Goal: Task Accomplishment & Management: Manage account settings

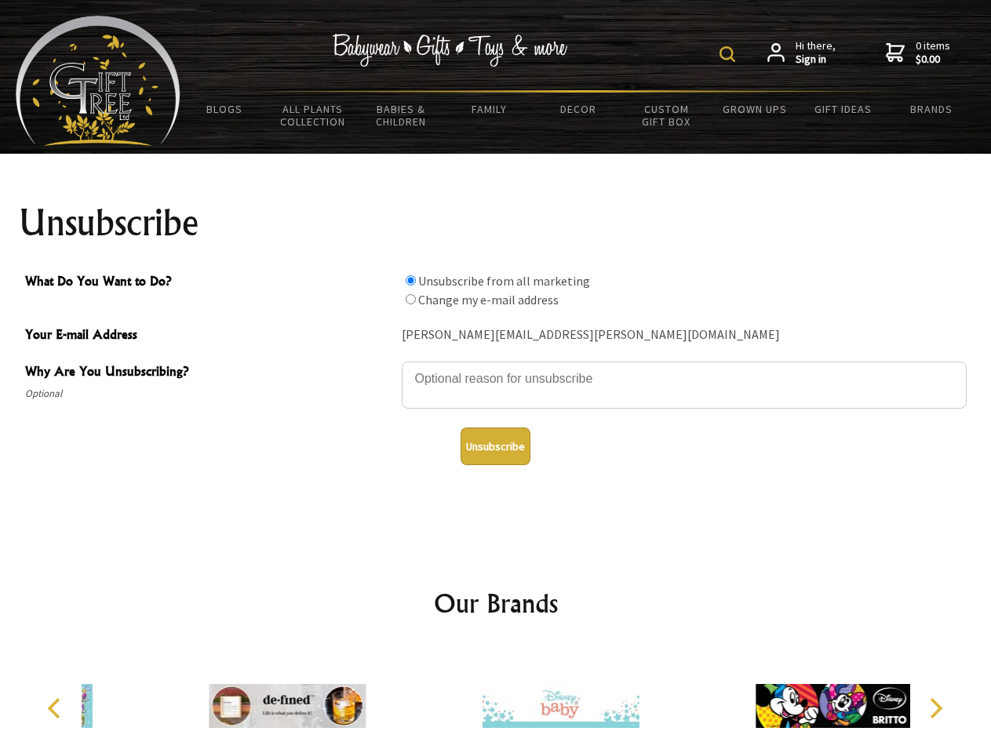
click at [730, 54] on img at bounding box center [727, 54] width 16 height 16
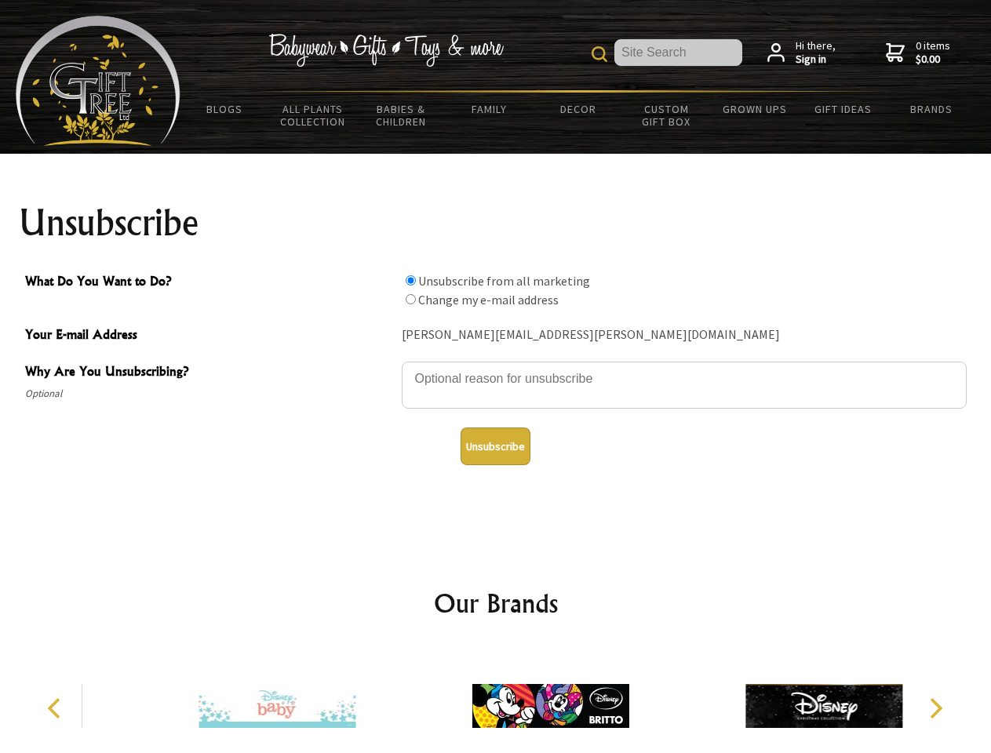
click at [496, 367] on textarea "Why Are You Unsubscribing?" at bounding box center [684, 385] width 565 height 47
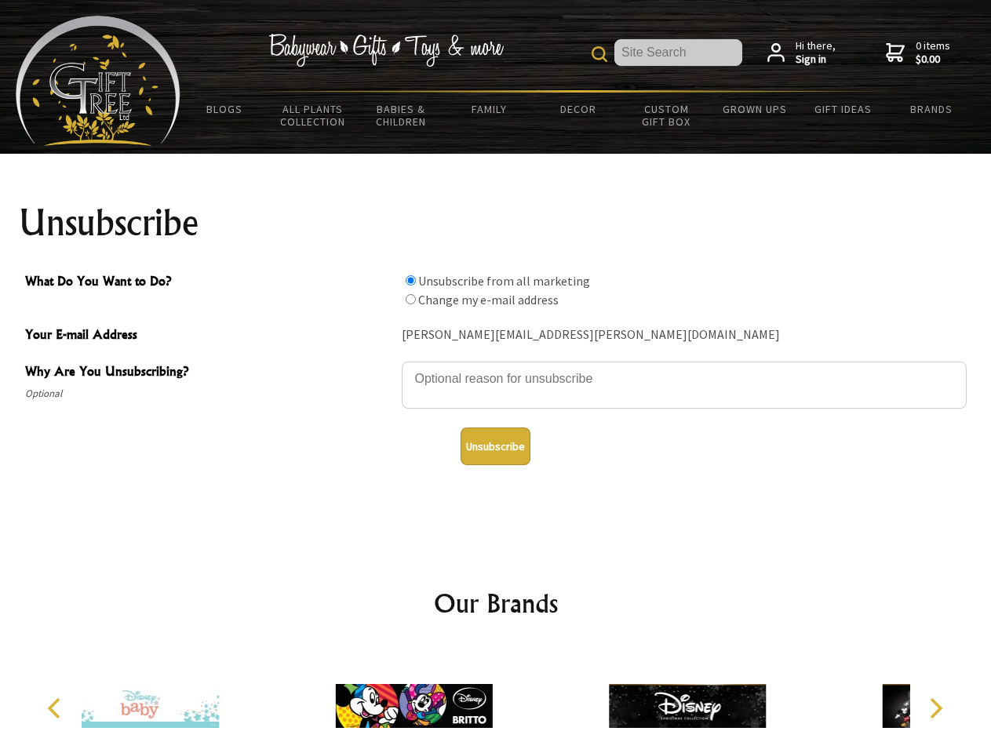
click at [410, 280] on input "What Do You Want to Do?" at bounding box center [411, 280] width 10 height 10
click at [410, 299] on input "What Do You Want to Do?" at bounding box center [411, 299] width 10 height 10
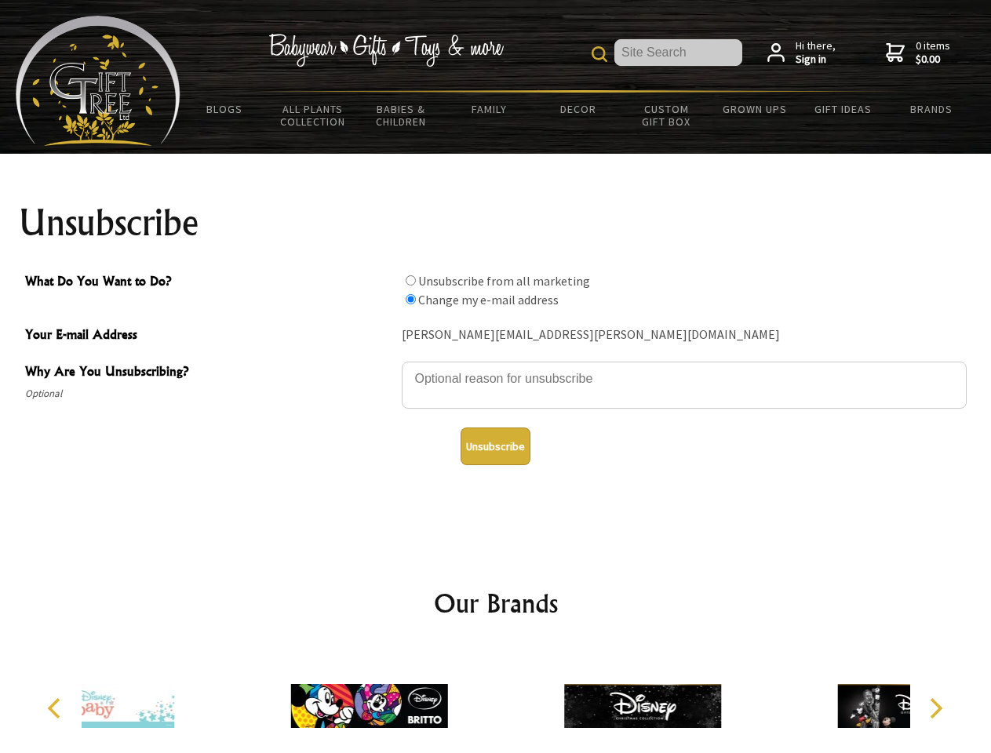
radio input "true"
click at [495, 446] on button "Unsubscribe" at bounding box center [496, 447] width 70 height 38
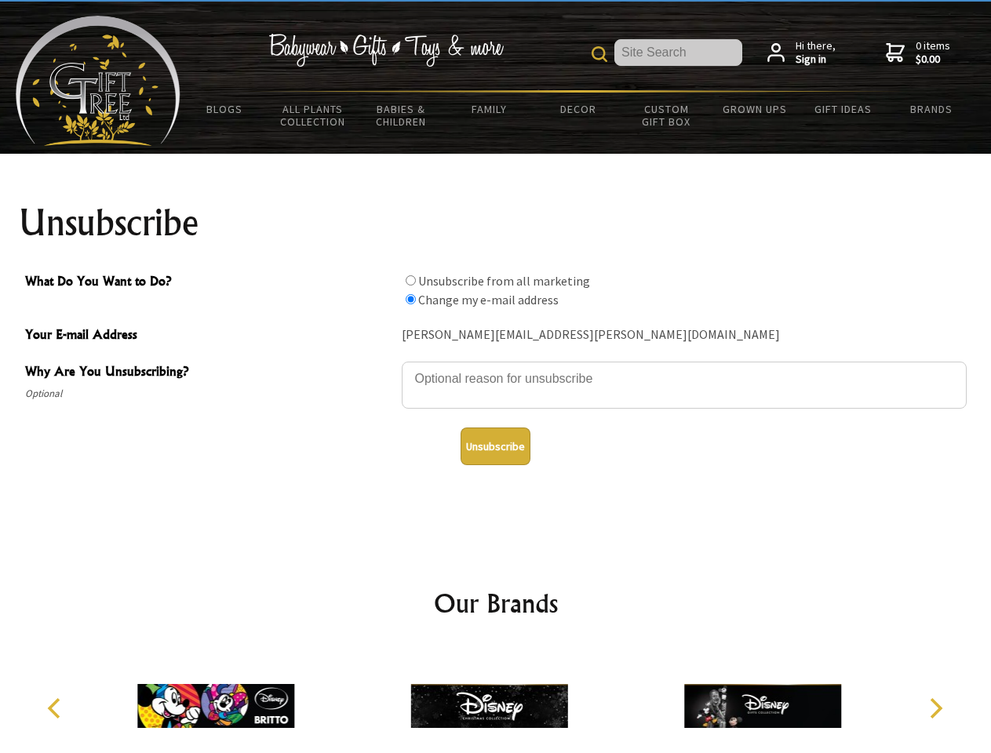
click at [496, 700] on img at bounding box center [489, 706] width 157 height 118
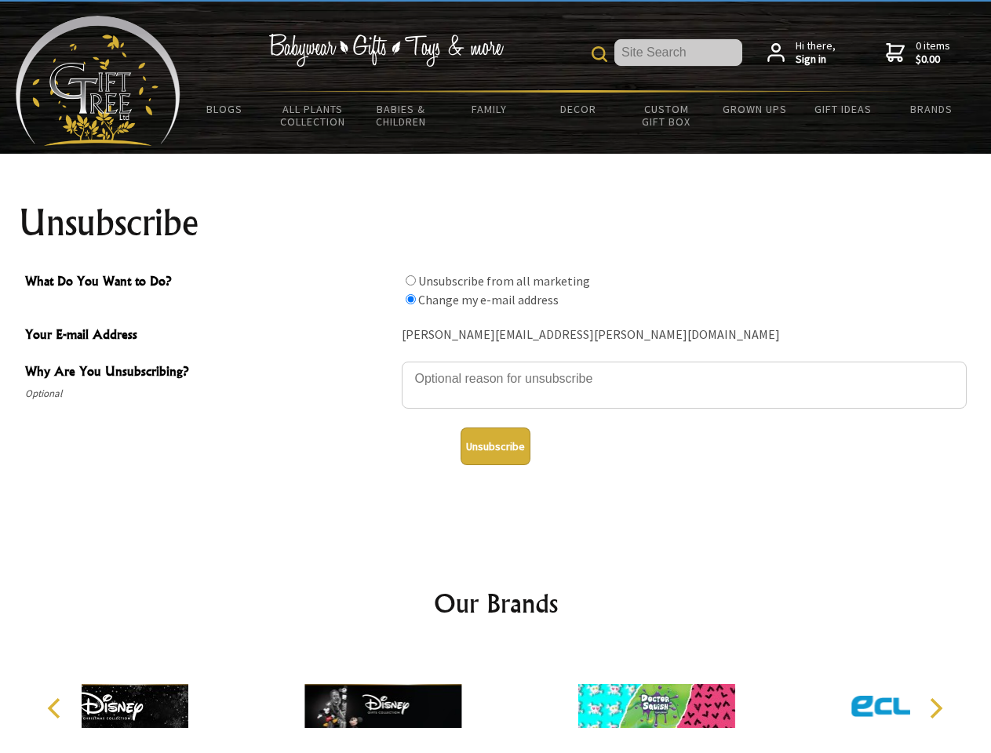
click at [56, 708] on icon "Previous" at bounding box center [56, 708] width 20 height 20
